Goal: Task Accomplishment & Management: Use online tool/utility

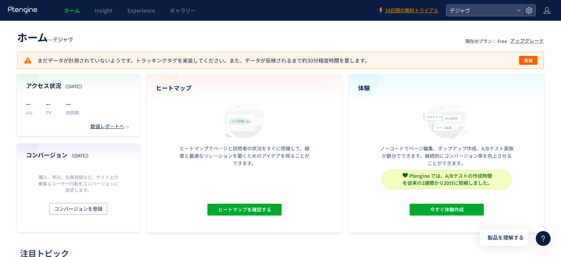
click at [139, 36] on header "ホーム — デジャヴ 現在のプラン： Free アップグレード" at bounding box center [280, 36] width 527 height 16
click at [455, 9] on span "デジャヴ" at bounding box center [480, 10] width 66 height 11
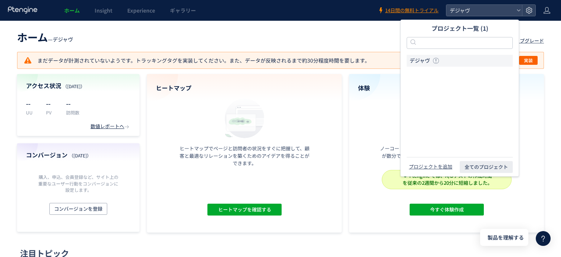
click at [379, 32] on header "ホーム — デジャヴ 現在のプラン： Free アップグレード" at bounding box center [280, 36] width 527 height 16
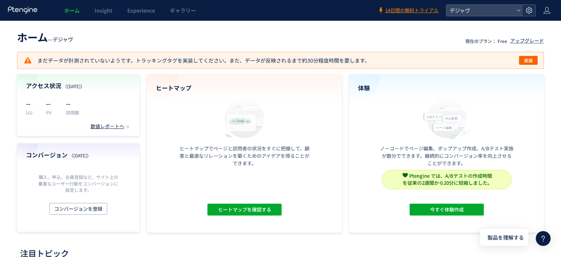
click at [531, 9] on use at bounding box center [528, 10] width 6 height 6
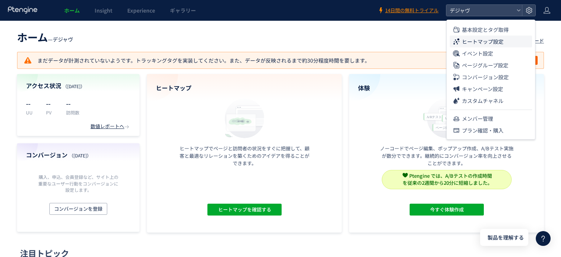
click at [498, 42] on span "ヒートマップ設定" at bounding box center [483, 42] width 42 height 12
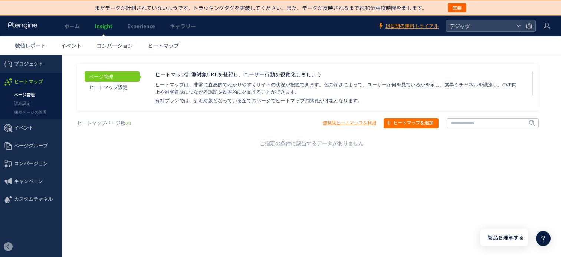
click at [29, 94] on link "ページ管理" at bounding box center [31, 95] width 62 height 9
click at [458, 10] on span "実装" at bounding box center [456, 7] width 9 height 9
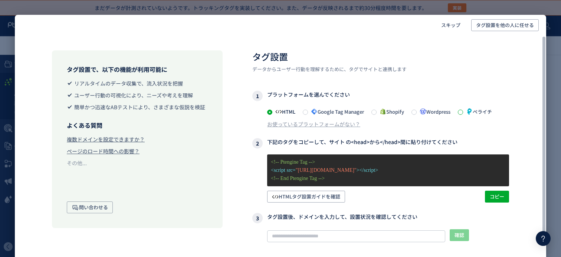
click at [463, 112] on span at bounding box center [460, 112] width 5 height 5
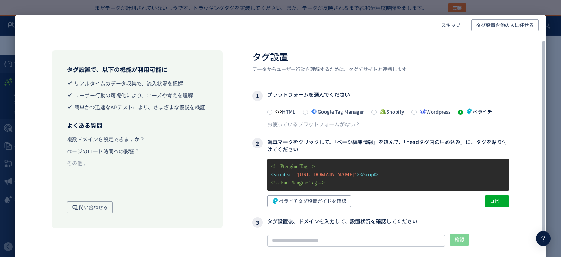
scroll to position [6, 0]
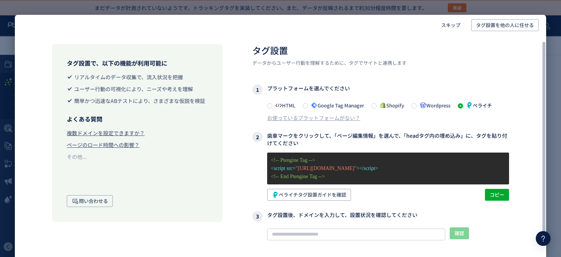
click at [463, 105] on span at bounding box center [460, 105] width 5 height 5
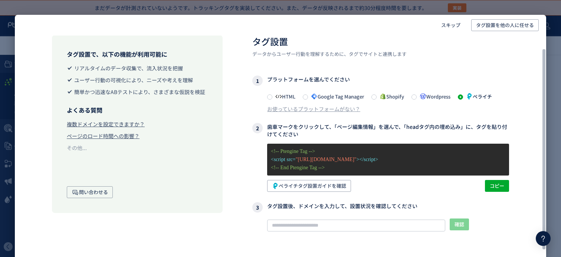
click at [381, 154] on p "<!-- Ptengine Tag -->" at bounding box center [388, 152] width 234 height 8
click at [278, 95] on icon at bounding box center [278, 96] width 7 height 7
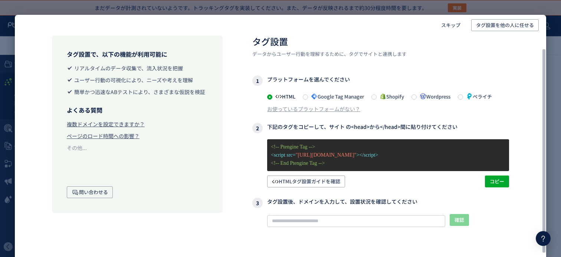
click at [320, 95] on span "Google Tag Manager" at bounding box center [336, 96] width 56 height 7
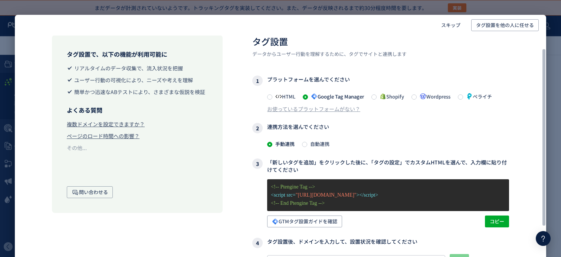
click at [468, 94] on span "ペライチ" at bounding box center [477, 96] width 29 height 7
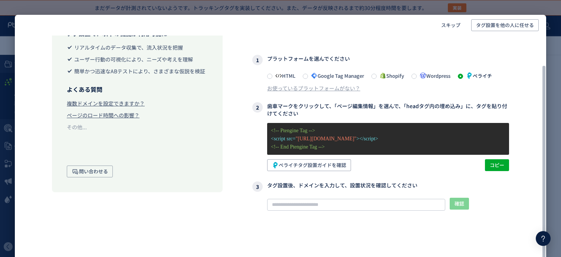
scroll to position [36, 0]
click at [495, 163] on span "コピー" at bounding box center [497, 166] width 14 height 12
click at [247, 136] on div "タグ設置で、以下の機能が利用可能に リアルタイムのデータ収集で、流入状況を把握 ユーザー行動の可視化により、ニーズや考えを理解 簡単かつ迅速なABテストにより…" at bounding box center [280, 134] width 531 height 268
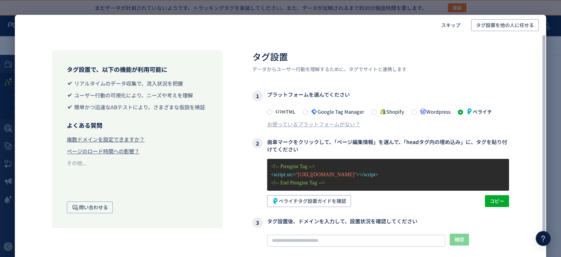
scroll to position [0, 0]
click at [234, 104] on div "タグ設置で、以下の機能が利用可能に リアルタイムのデータ収集で、流入状況を把握 ユーザー行動の可視化により、ニーズや考えを理解 簡単かつ迅速なABテストにより…" at bounding box center [280, 170] width 531 height 268
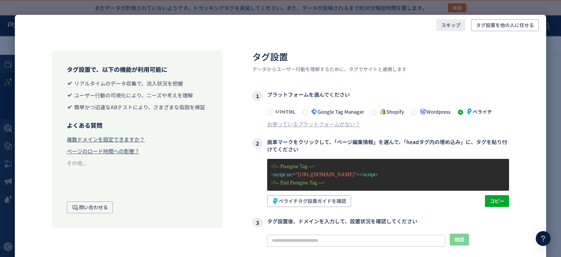
click at [446, 24] on span "スキップ" at bounding box center [450, 25] width 19 height 12
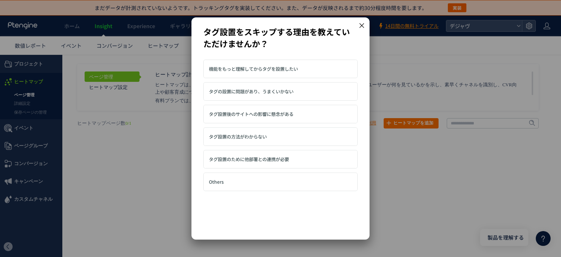
click at [360, 23] on icon at bounding box center [361, 25] width 7 height 7
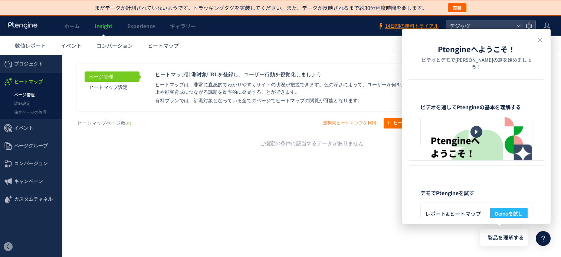
click at [327, 187] on div "戻る デフォルト設定では本日のデータを表示しています。 カレンダーでご覧になりたい期間を指定することができます。 08/18 08/24 [DATE] [DA…" at bounding box center [311, 122] width 498 height 134
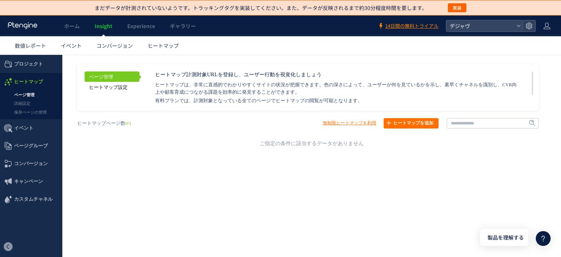
click at [101, 88] on link "ヒートマップ設定" at bounding box center [112, 87] width 55 height 10
